Goal: Task Accomplishment & Management: Manage account settings

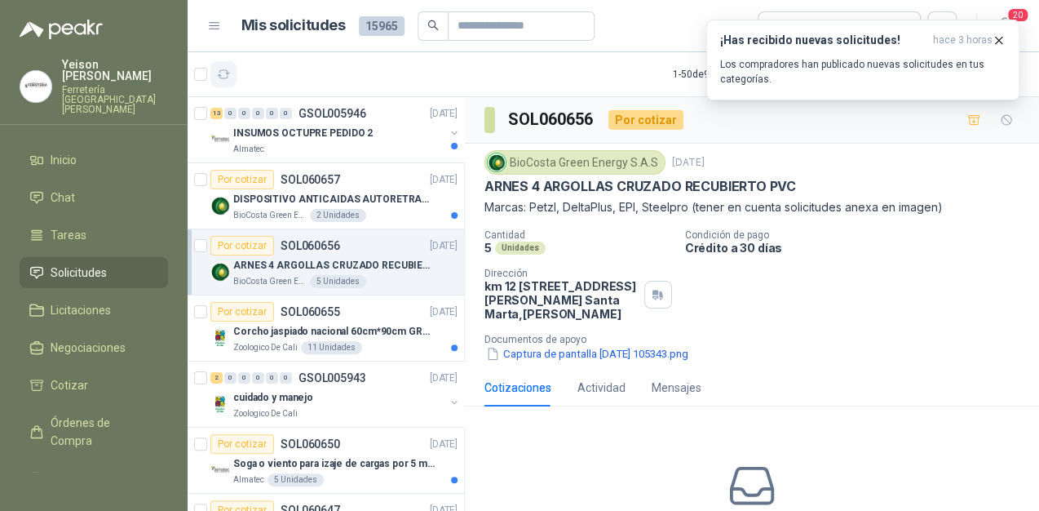
click at [219, 69] on icon "button" at bounding box center [224, 75] width 14 height 14
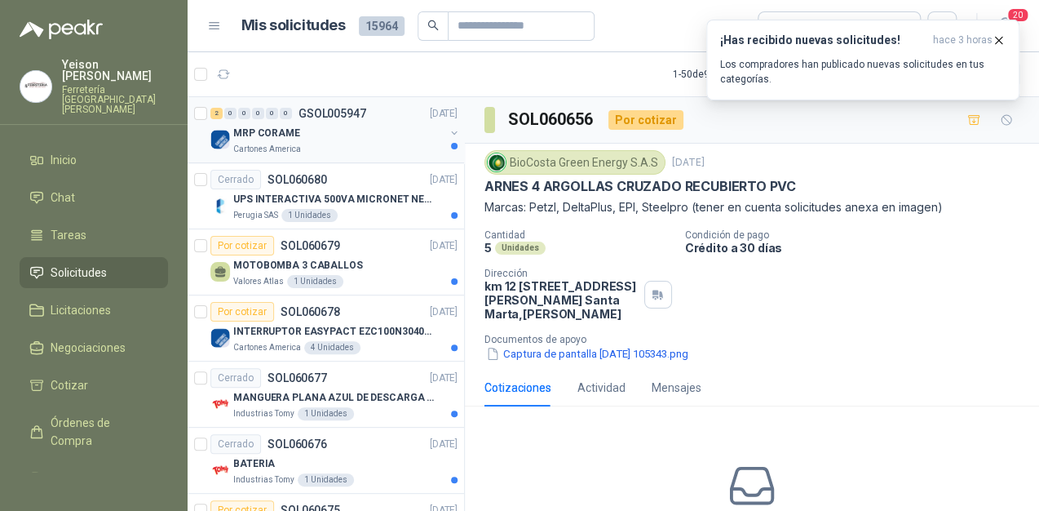
click at [328, 125] on div "MRP CORAME" at bounding box center [338, 133] width 211 height 20
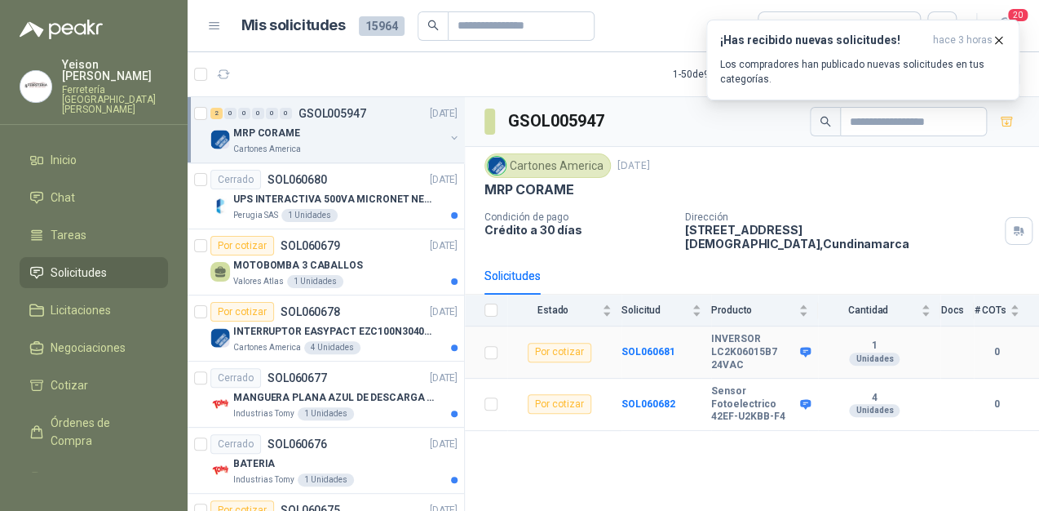
click at [806, 347] on icon at bounding box center [805, 352] width 11 height 10
click at [281, 143] on p "Cartones America" at bounding box center [267, 149] width 68 height 13
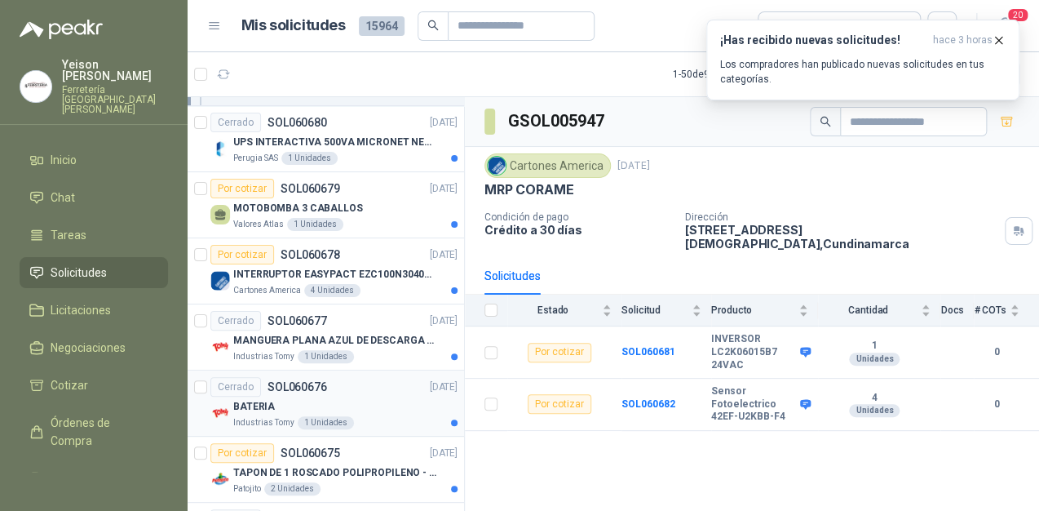
scroll to position [196, 0]
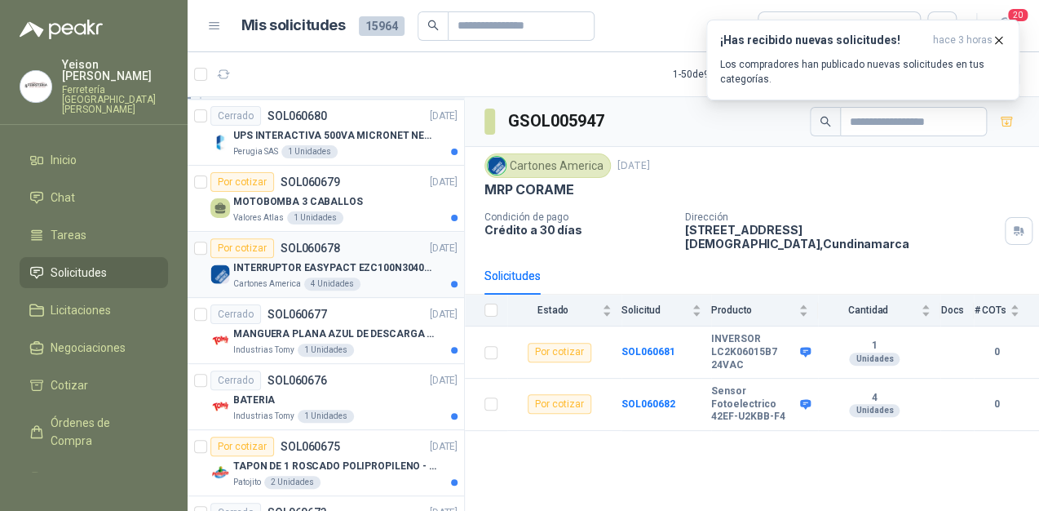
click at [336, 272] on p "INTERRUPTOR EASYPACT EZC100N3040C 40AMP 25K [PERSON_NAME]" at bounding box center [334, 267] width 203 height 15
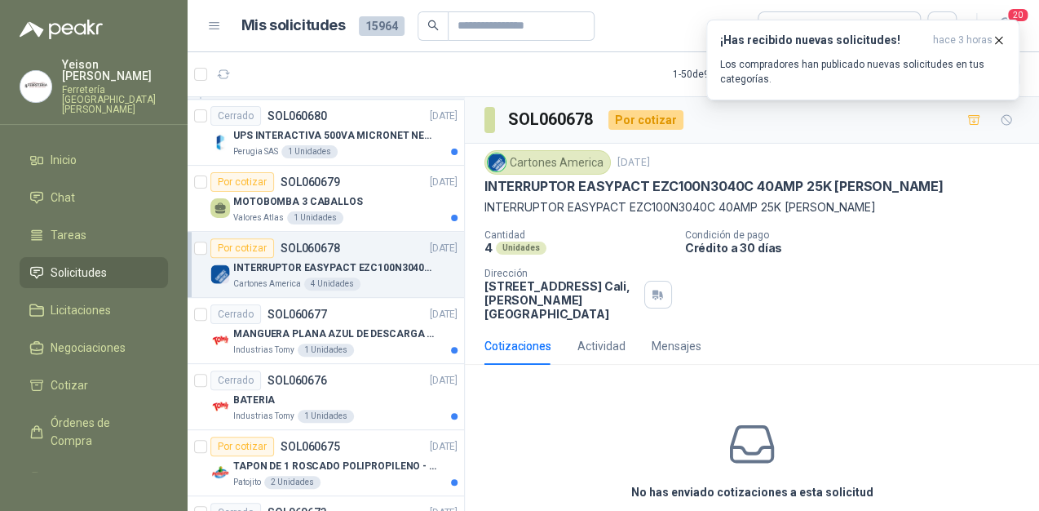
scroll to position [457, 0]
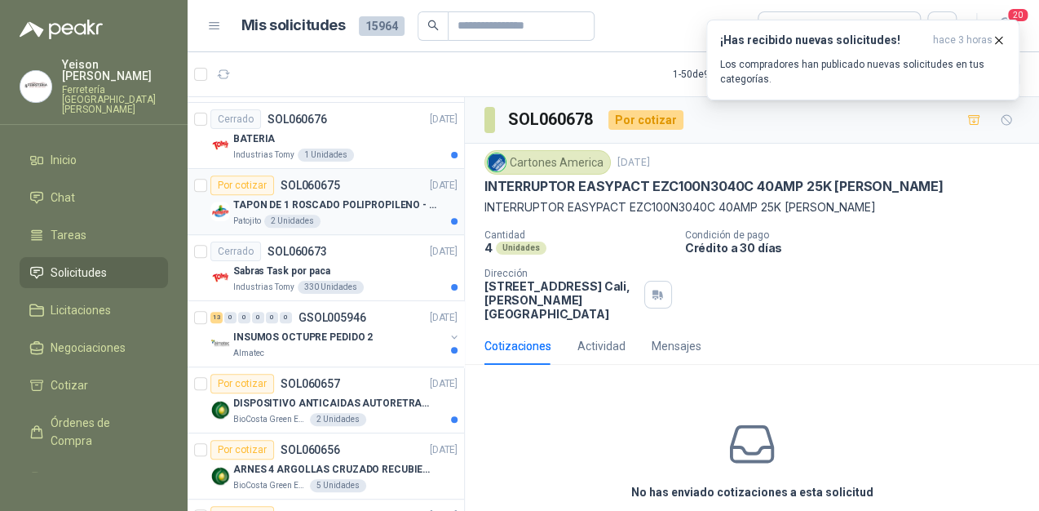
click at [334, 203] on p "TAPON DE 1 ROSCADO POLIPROPILENO - HEMBRA NPT" at bounding box center [334, 204] width 203 height 15
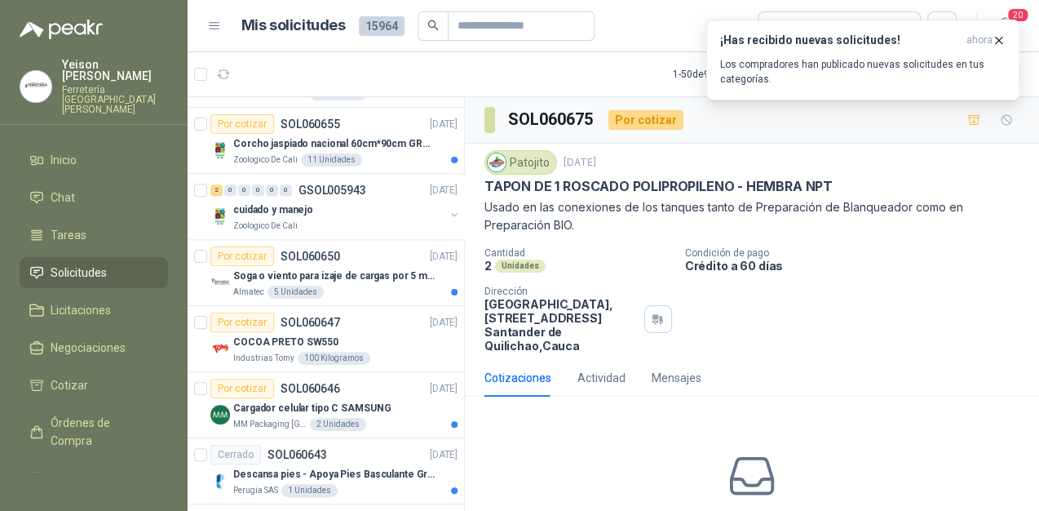
scroll to position [763, 0]
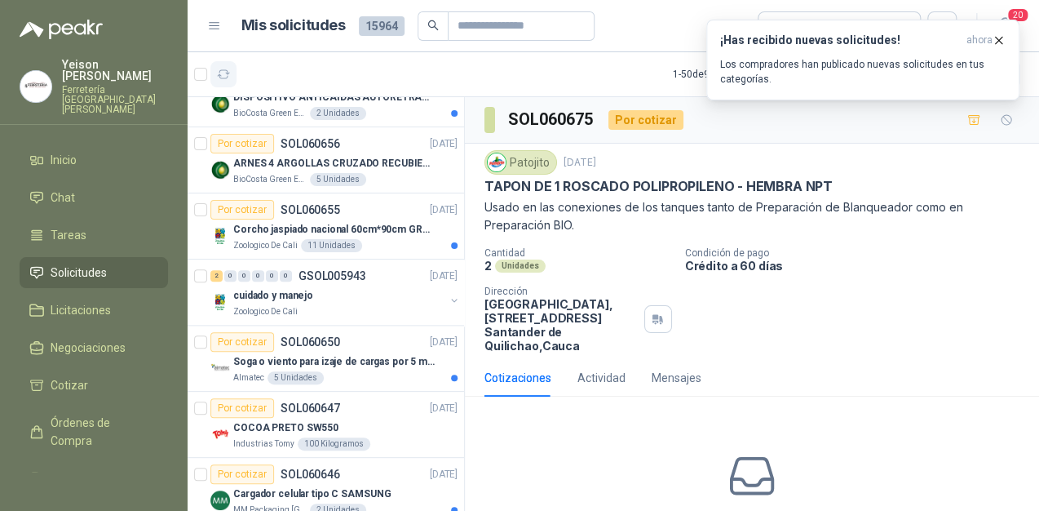
click at [223, 74] on icon "button" at bounding box center [224, 75] width 14 height 14
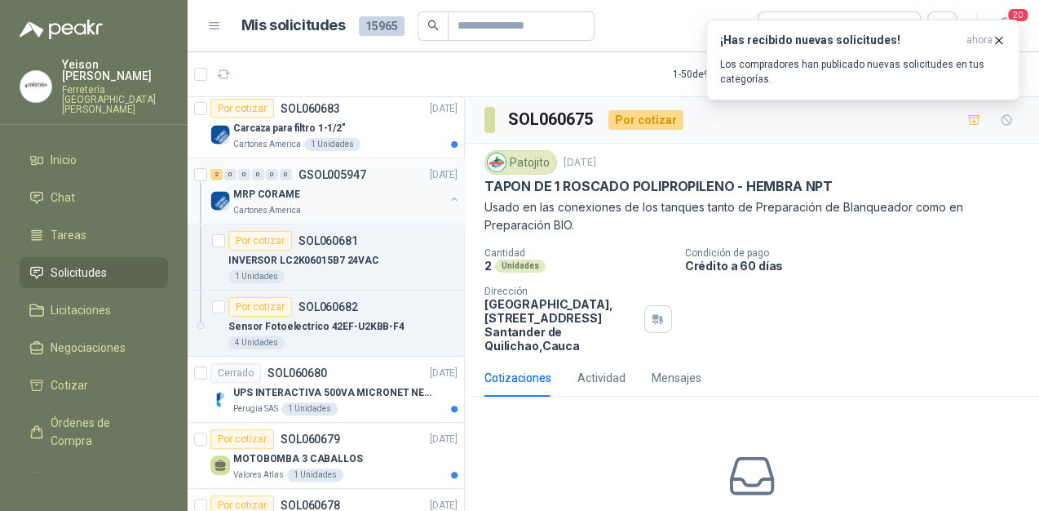
scroll to position [0, 0]
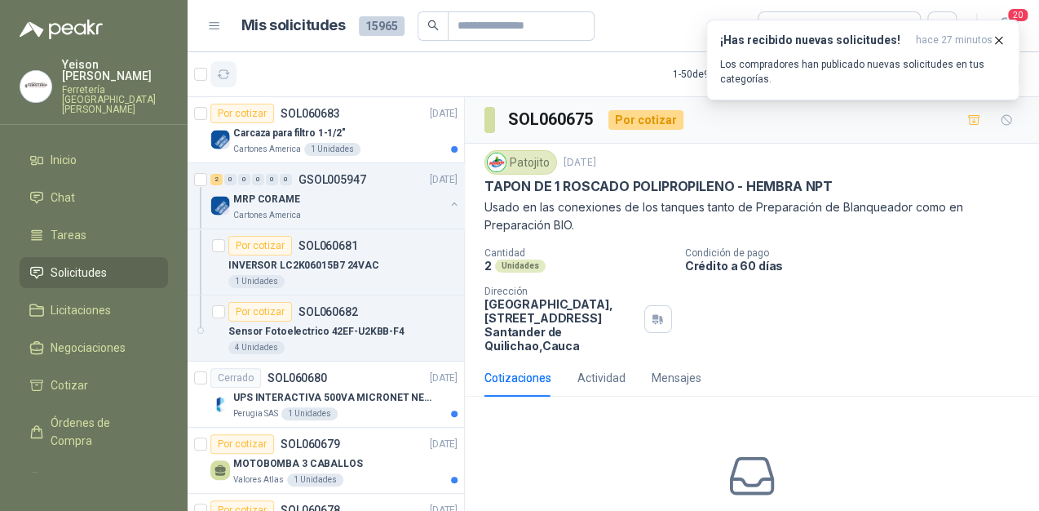
click at [222, 72] on icon "button" at bounding box center [224, 75] width 14 height 14
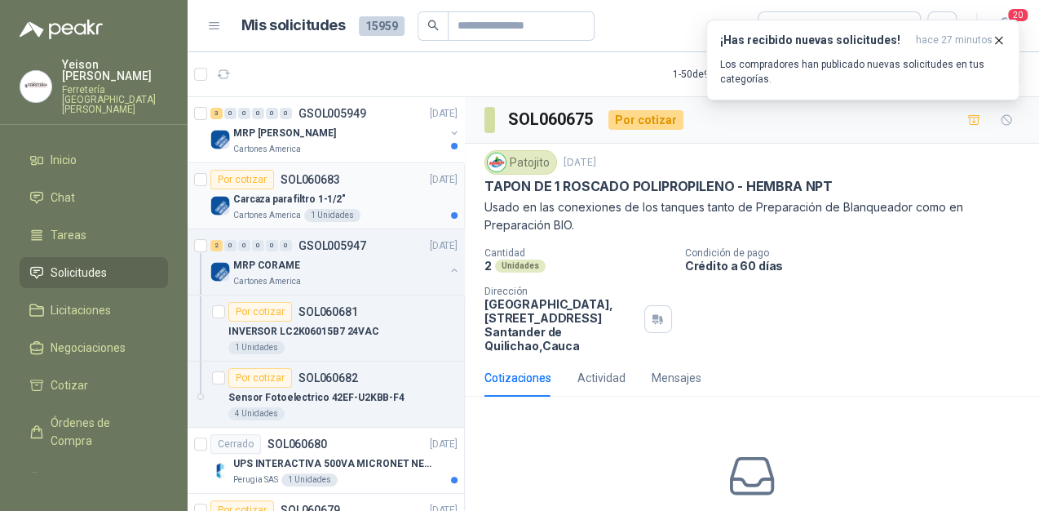
click at [308, 194] on p "Carcaza para filtro 1-1/2"" at bounding box center [289, 199] width 113 height 15
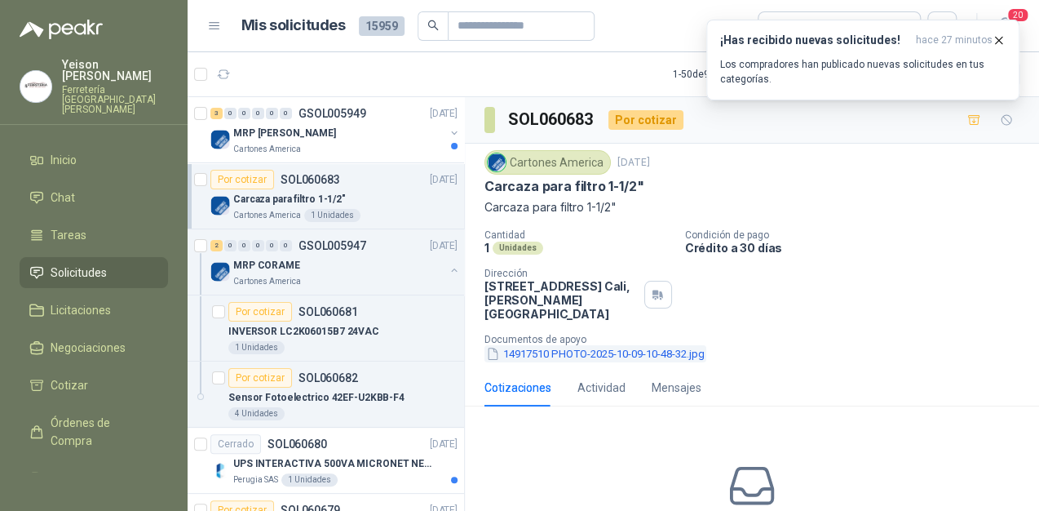
click at [592, 345] on button "14917510 PHOTO-2025-10-09-10-48-32.jpg" at bounding box center [596, 353] width 222 height 17
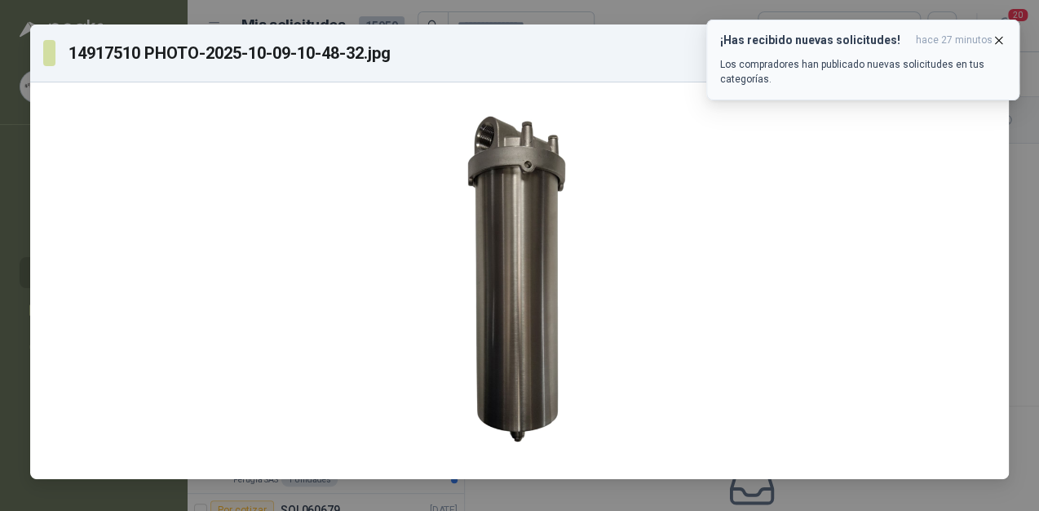
click at [998, 39] on icon "button" at bounding box center [999, 40] width 7 height 7
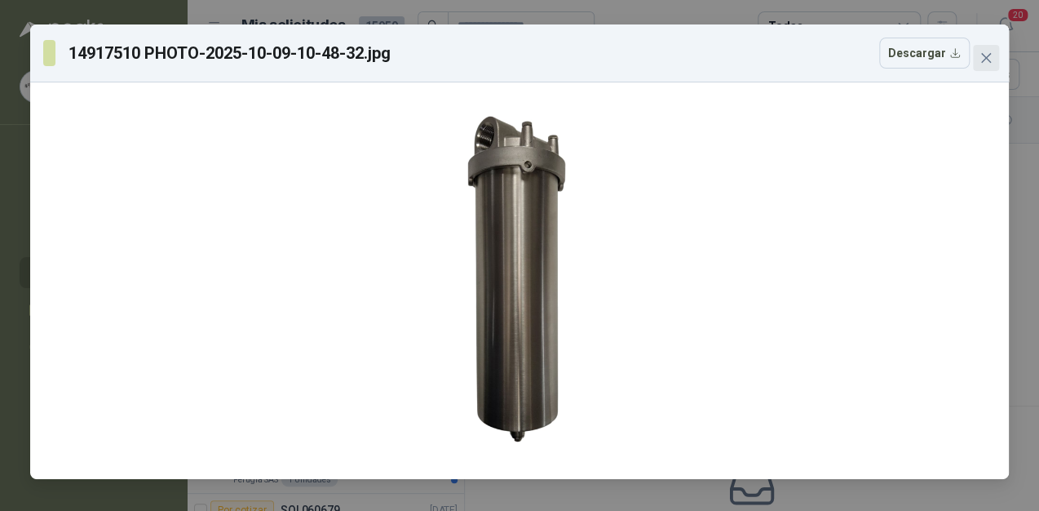
click at [977, 55] on span "Close" at bounding box center [986, 57] width 26 height 13
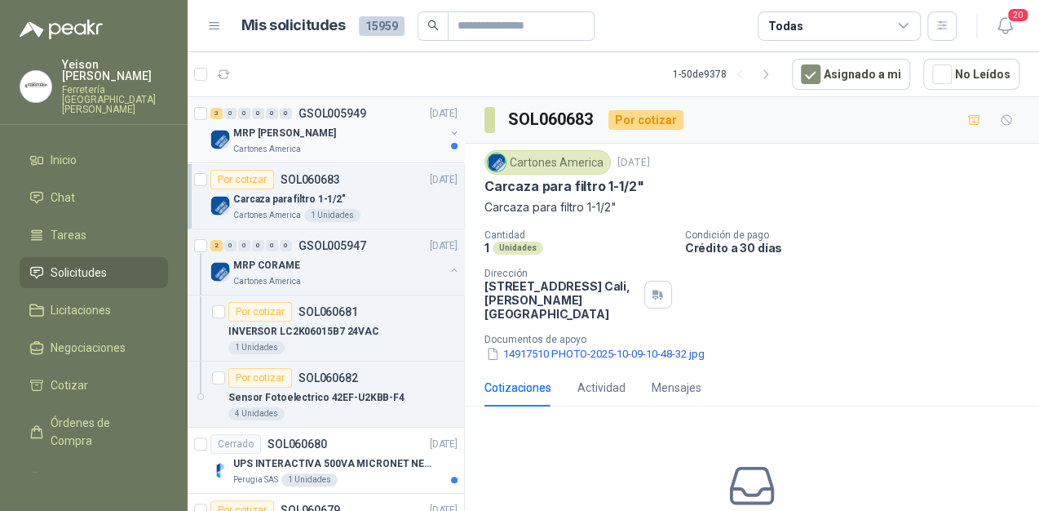
click at [265, 139] on p "MRP [PERSON_NAME]" at bounding box center [284, 133] width 103 height 15
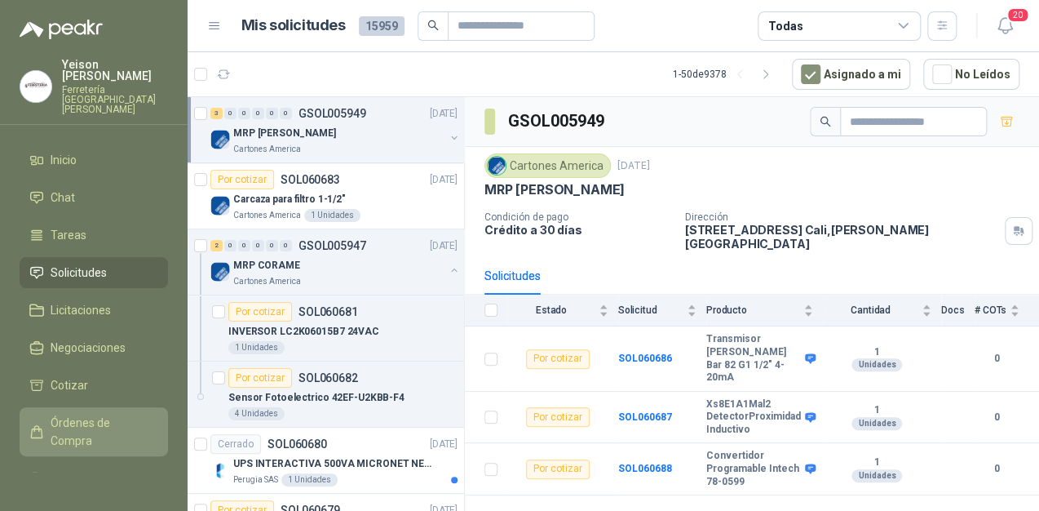
click at [72, 414] on span "Órdenes de Compra" at bounding box center [102, 432] width 102 height 36
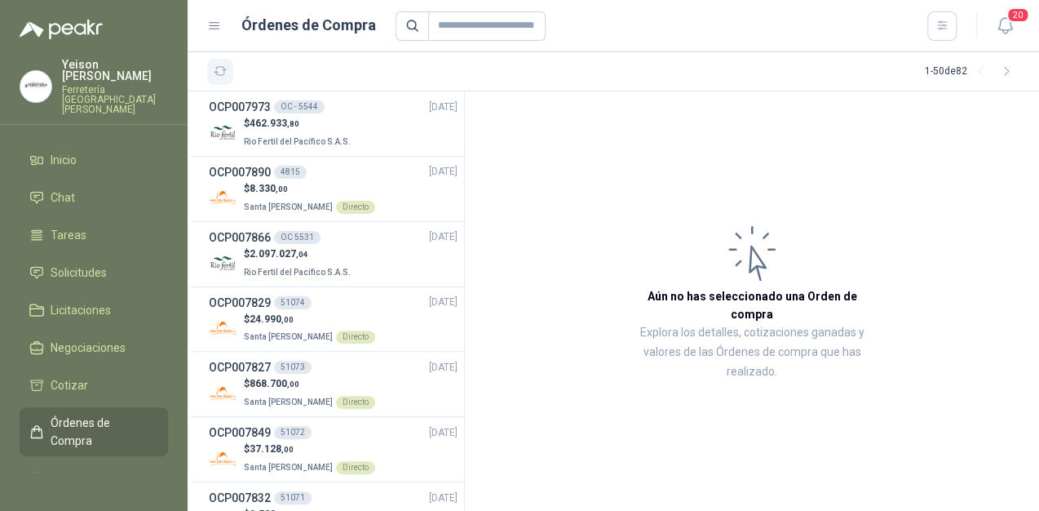
click at [230, 82] on button "button" at bounding box center [220, 72] width 26 height 26
